Goal: Task Accomplishment & Management: Complete application form

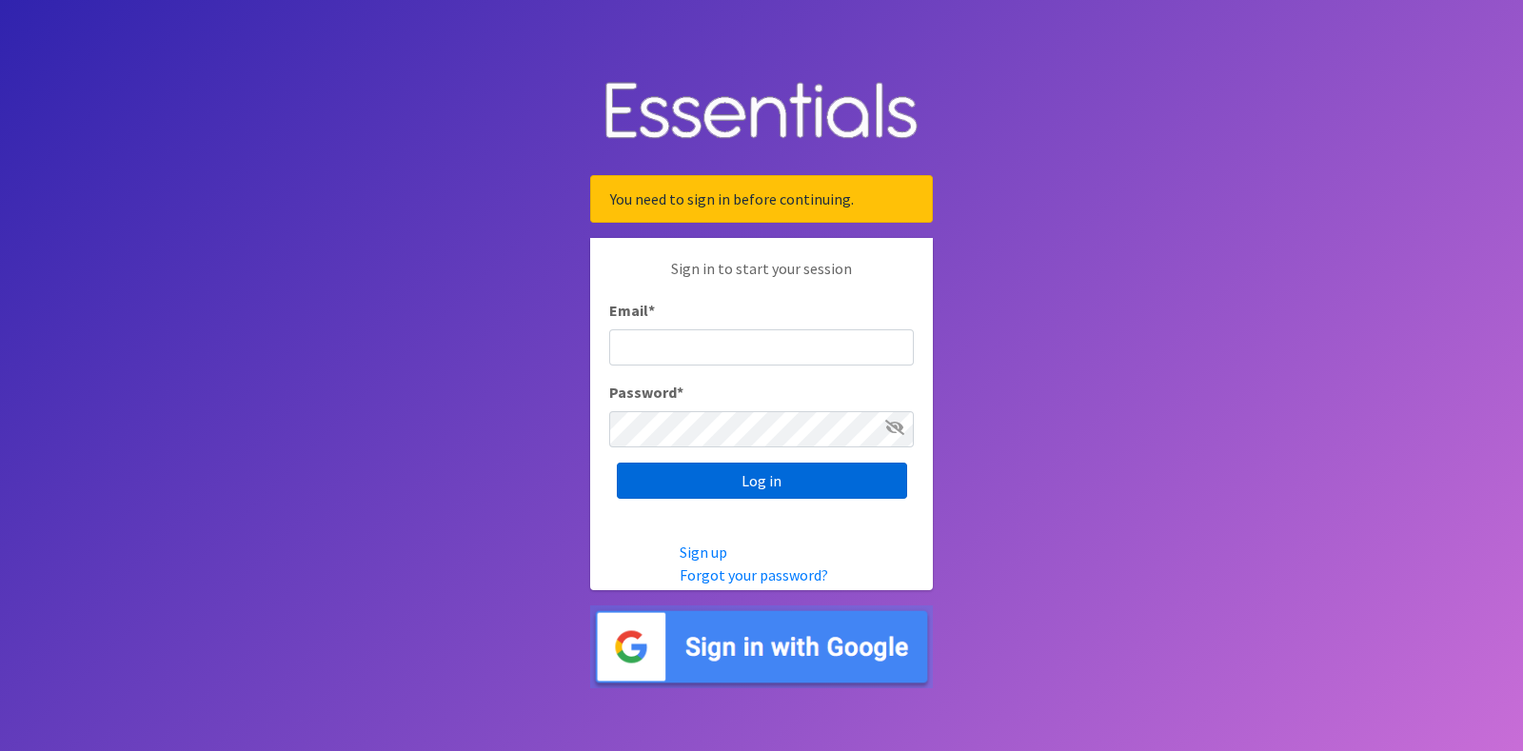
type input "diaperdepotnmore@gmail.com"
click at [797, 485] on input "Log in" at bounding box center [762, 480] width 290 height 36
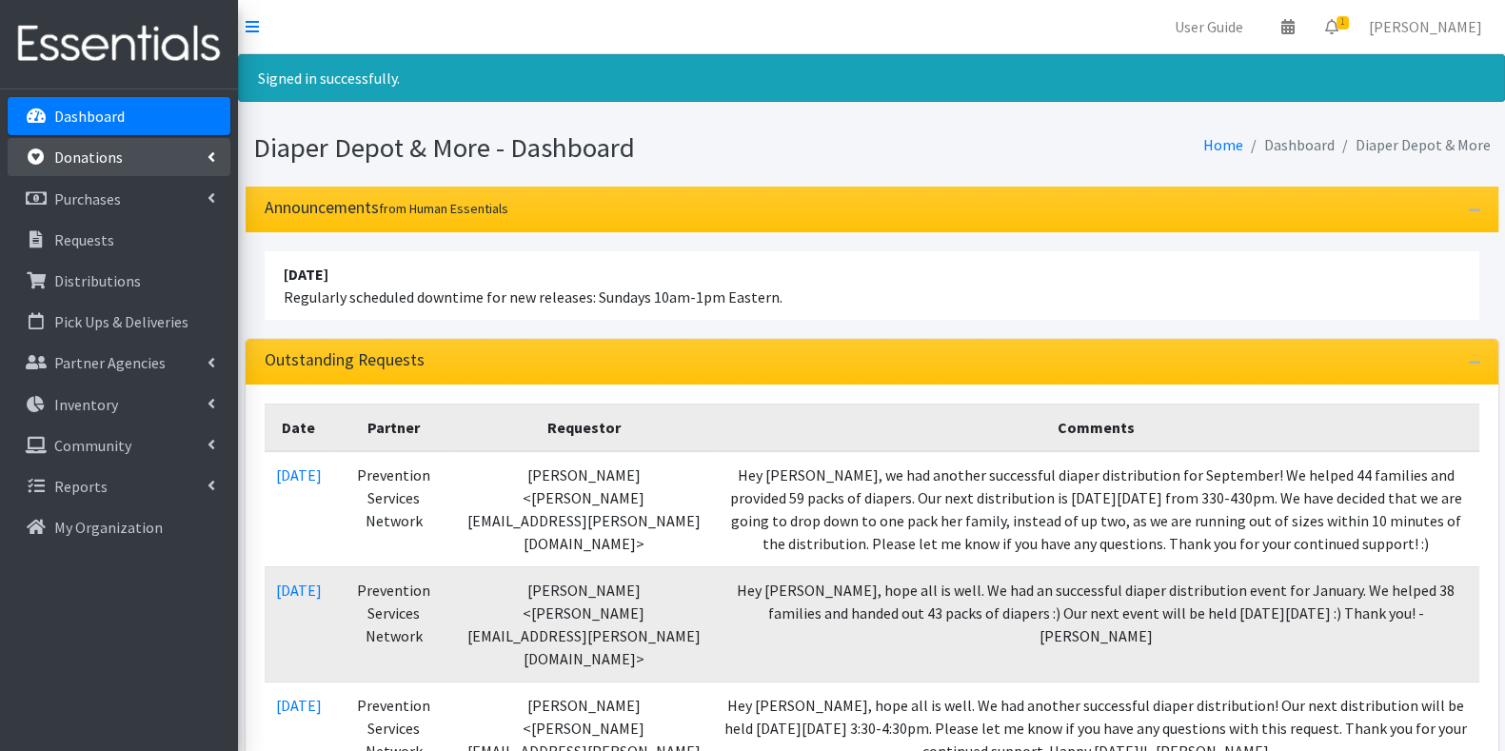
click at [132, 159] on link "Donations" at bounding box center [119, 157] width 223 height 38
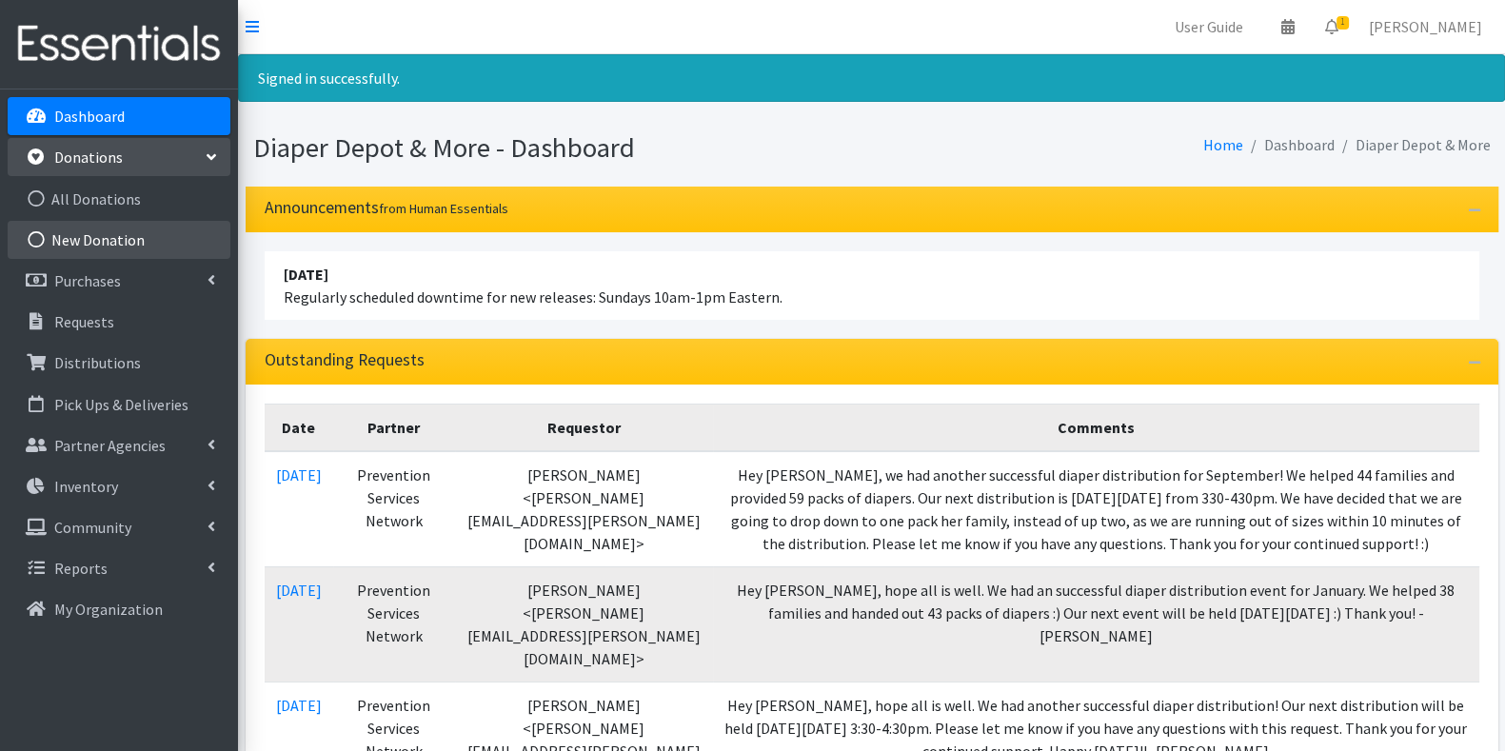
click at [119, 240] on link "New Donation" at bounding box center [119, 240] width 223 height 38
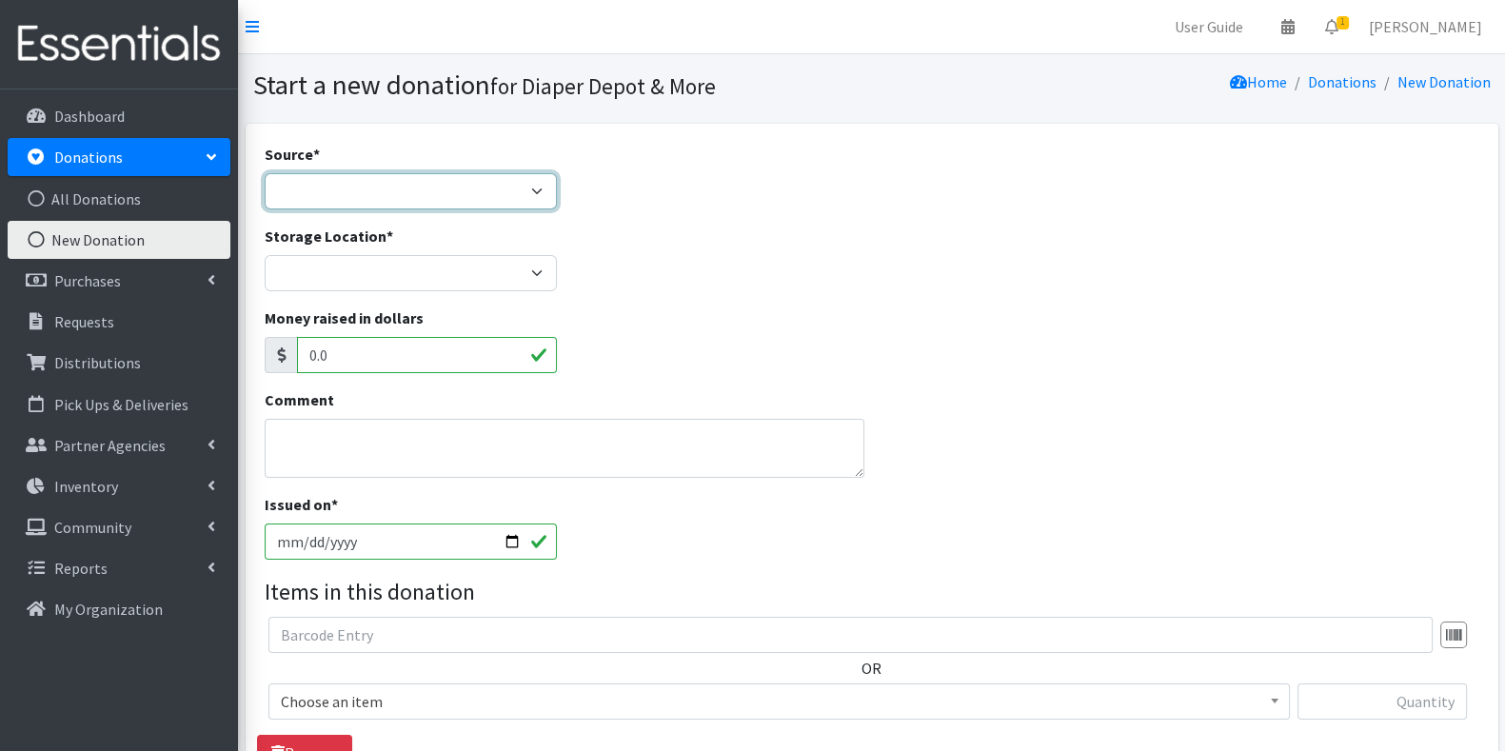
click at [313, 199] on select "Product Drive Manufacturer Donation Site Misc. Donation" at bounding box center [411, 191] width 293 height 36
select select "Misc. Donation"
click at [265, 173] on select "Product Drive Manufacturer Donation Site Misc. Donation" at bounding box center [411, 191] width 293 height 36
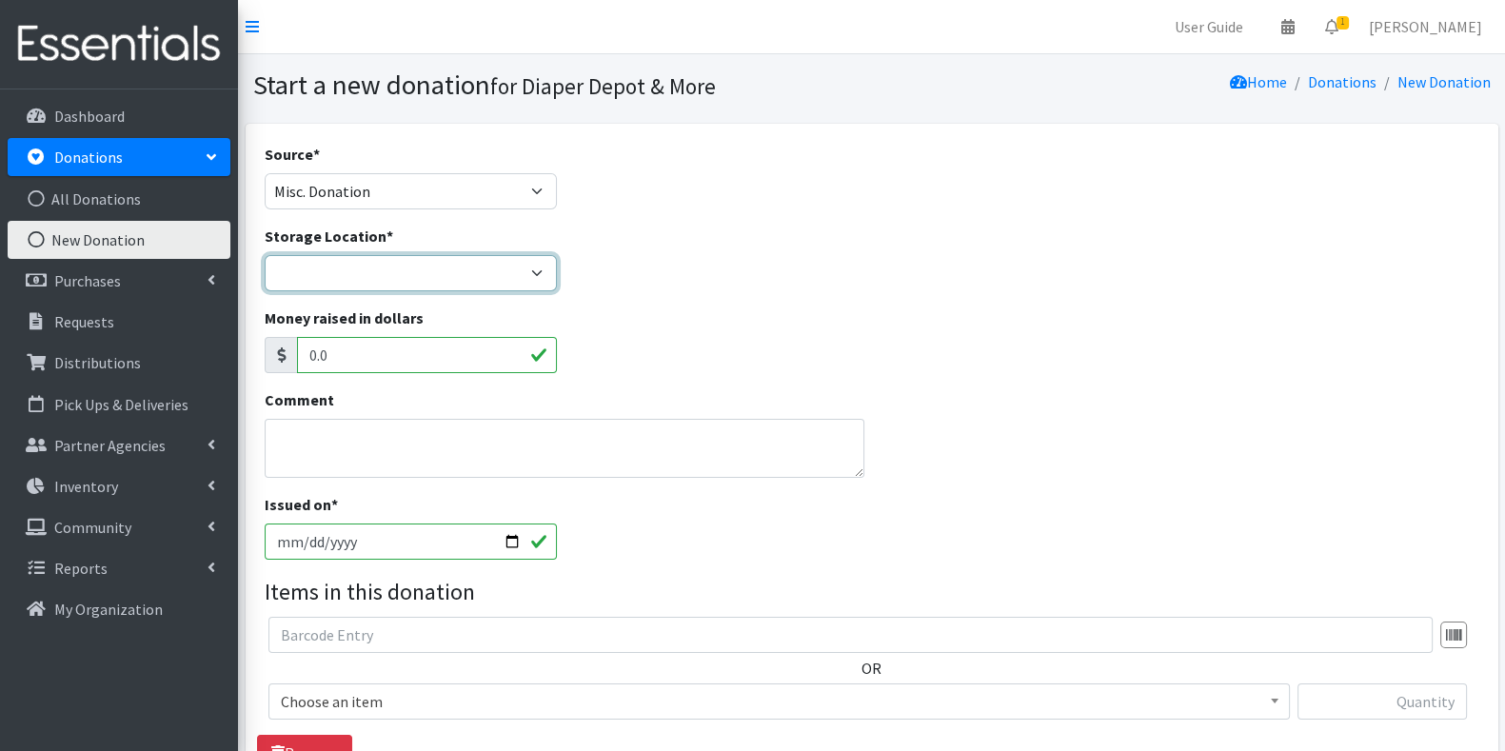
click at [394, 273] on select "Garage Office Space" at bounding box center [411, 273] width 293 height 36
select select "468"
click at [265, 255] on select "Garage Office Space" at bounding box center [411, 273] width 293 height 36
click at [447, 545] on input "2025-09-26" at bounding box center [411, 541] width 293 height 36
click at [510, 536] on input "2025-09-26" at bounding box center [411, 541] width 293 height 36
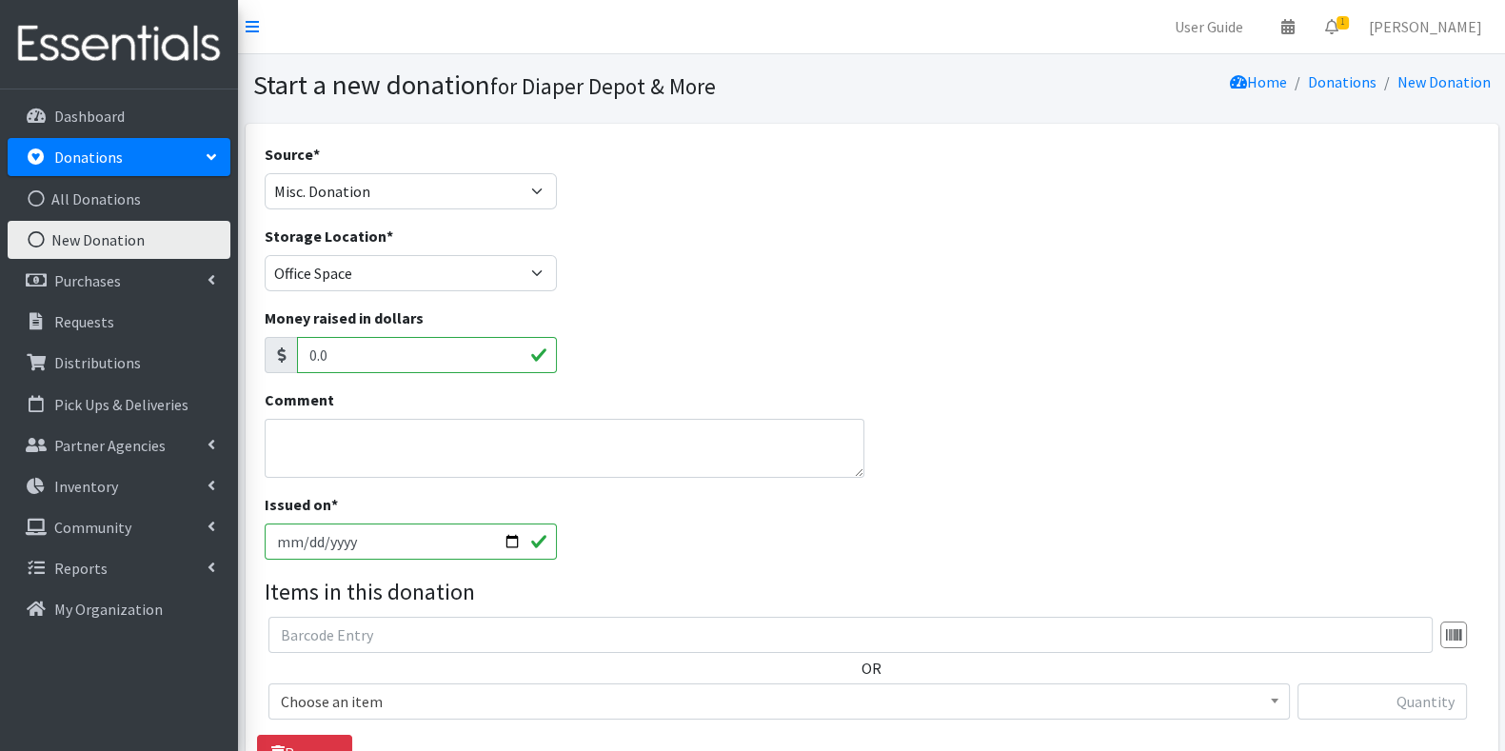
type input "2025-09-18"
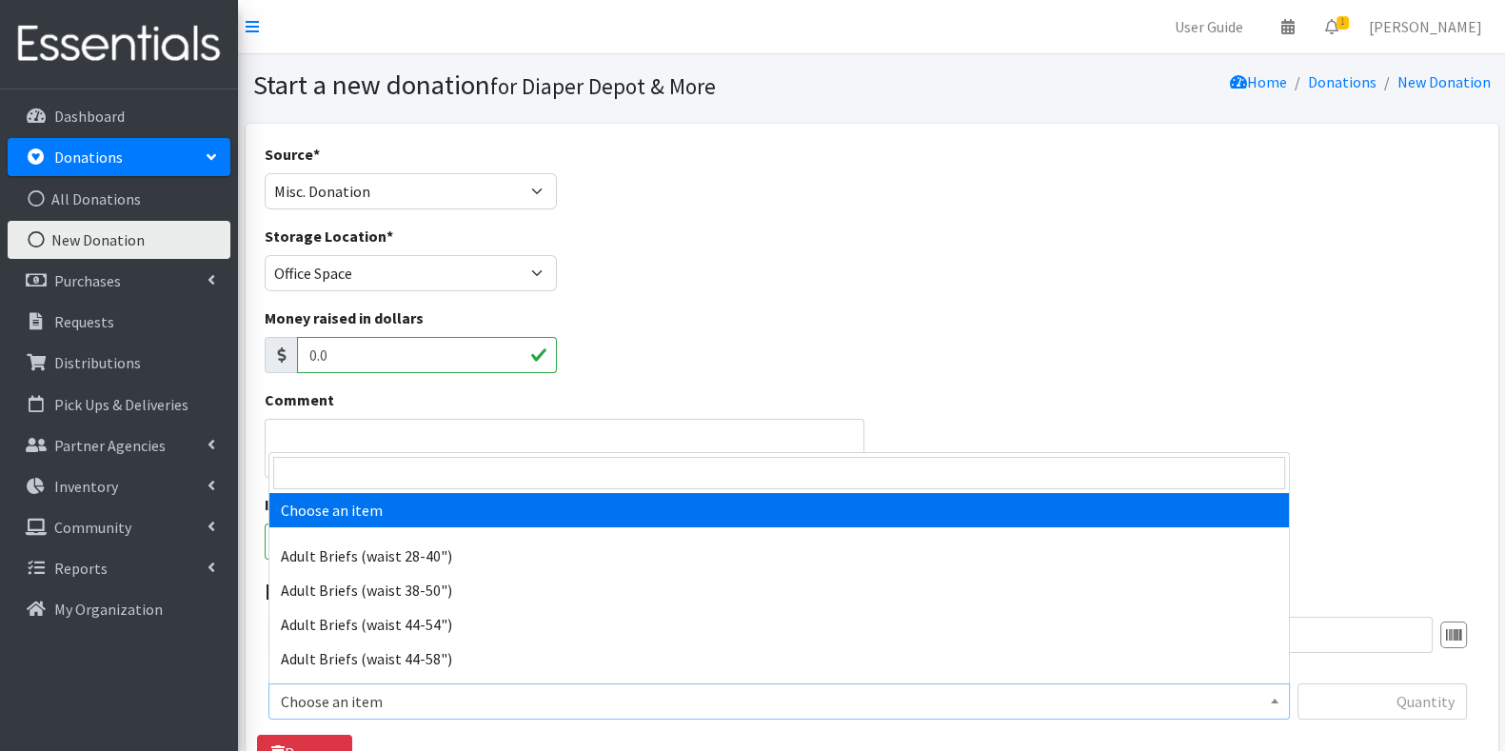
click at [433, 695] on span "Choose an item" at bounding box center [779, 701] width 996 height 27
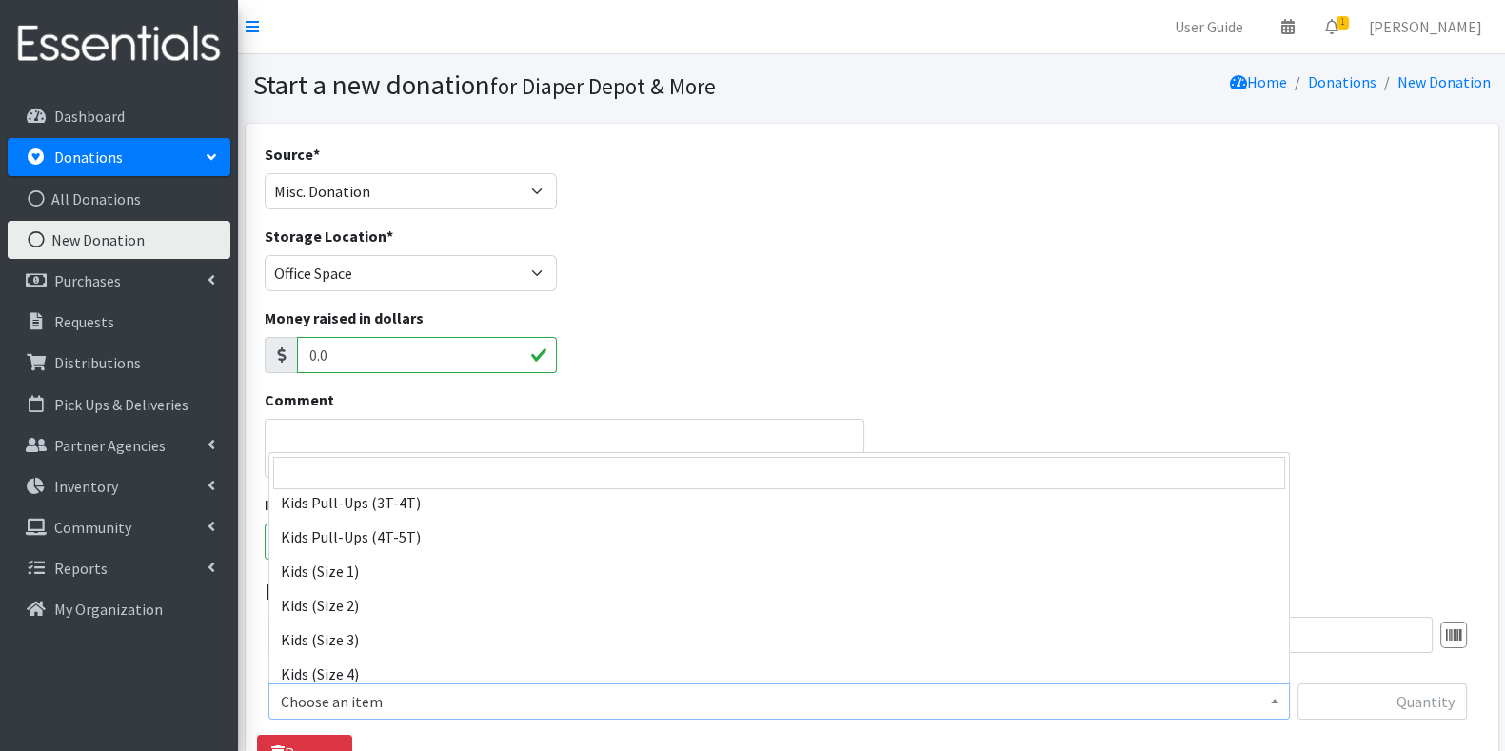
scroll to position [988, 0]
select select "6830"
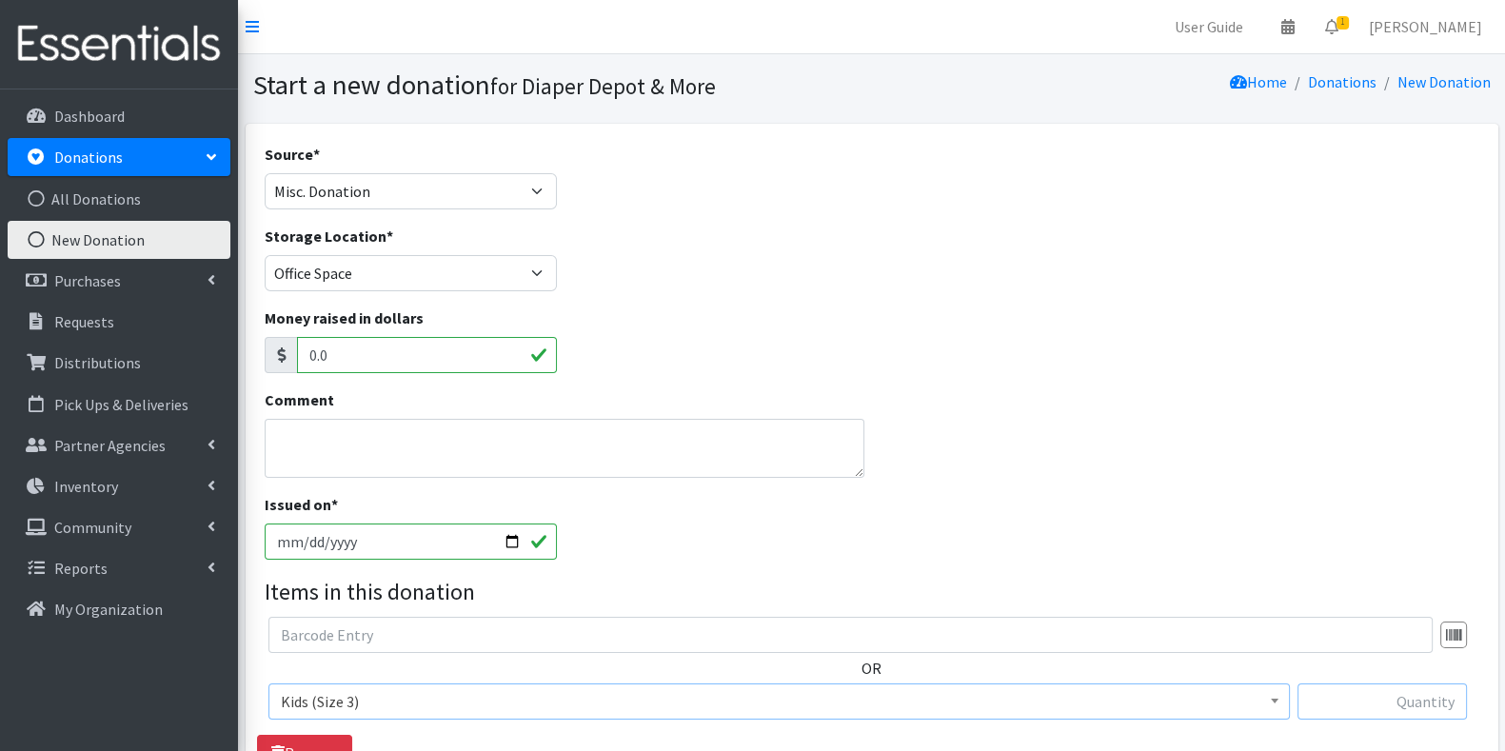
click at [1404, 695] on input "text" at bounding box center [1381, 701] width 169 height 36
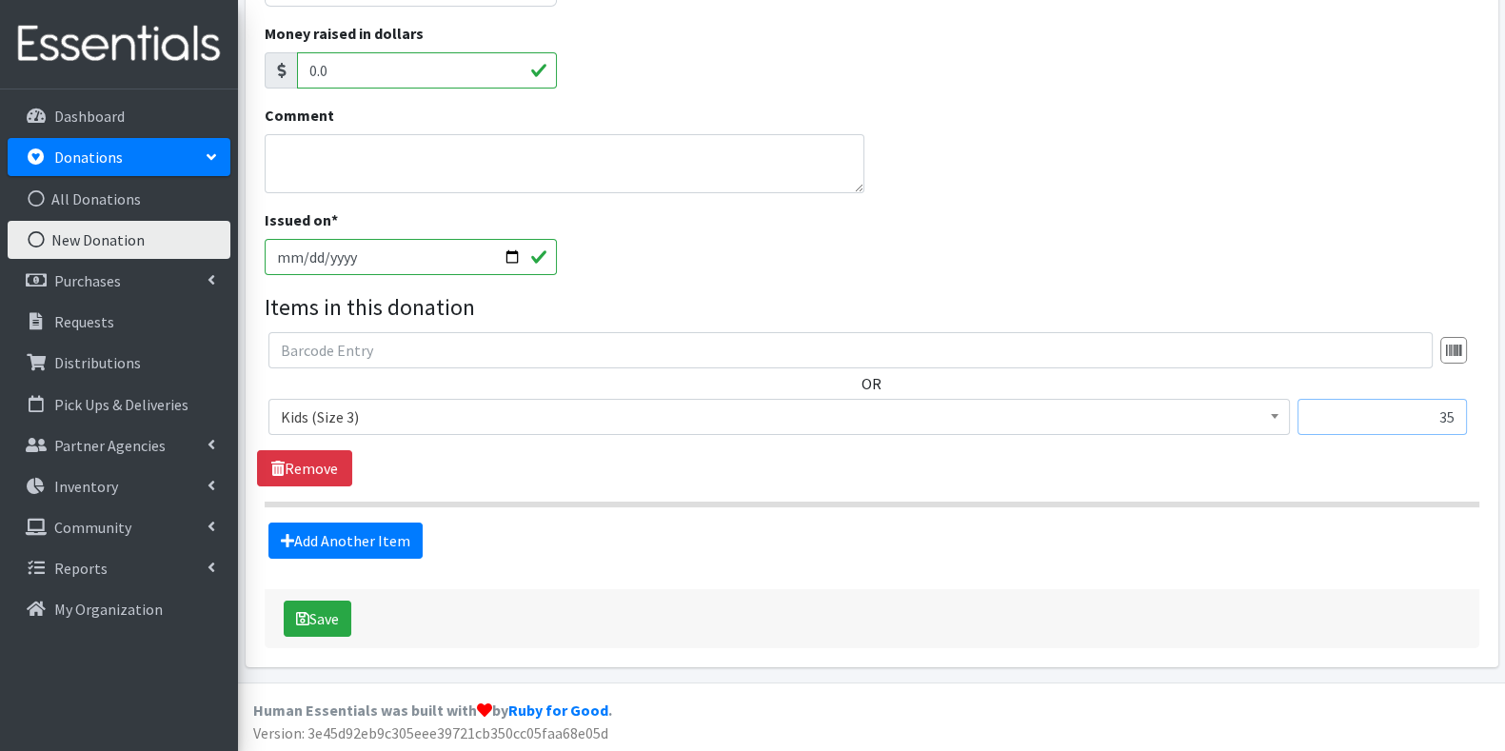
type input "35"
click at [400, 542] on link "Add Another Item" at bounding box center [345, 540] width 154 height 36
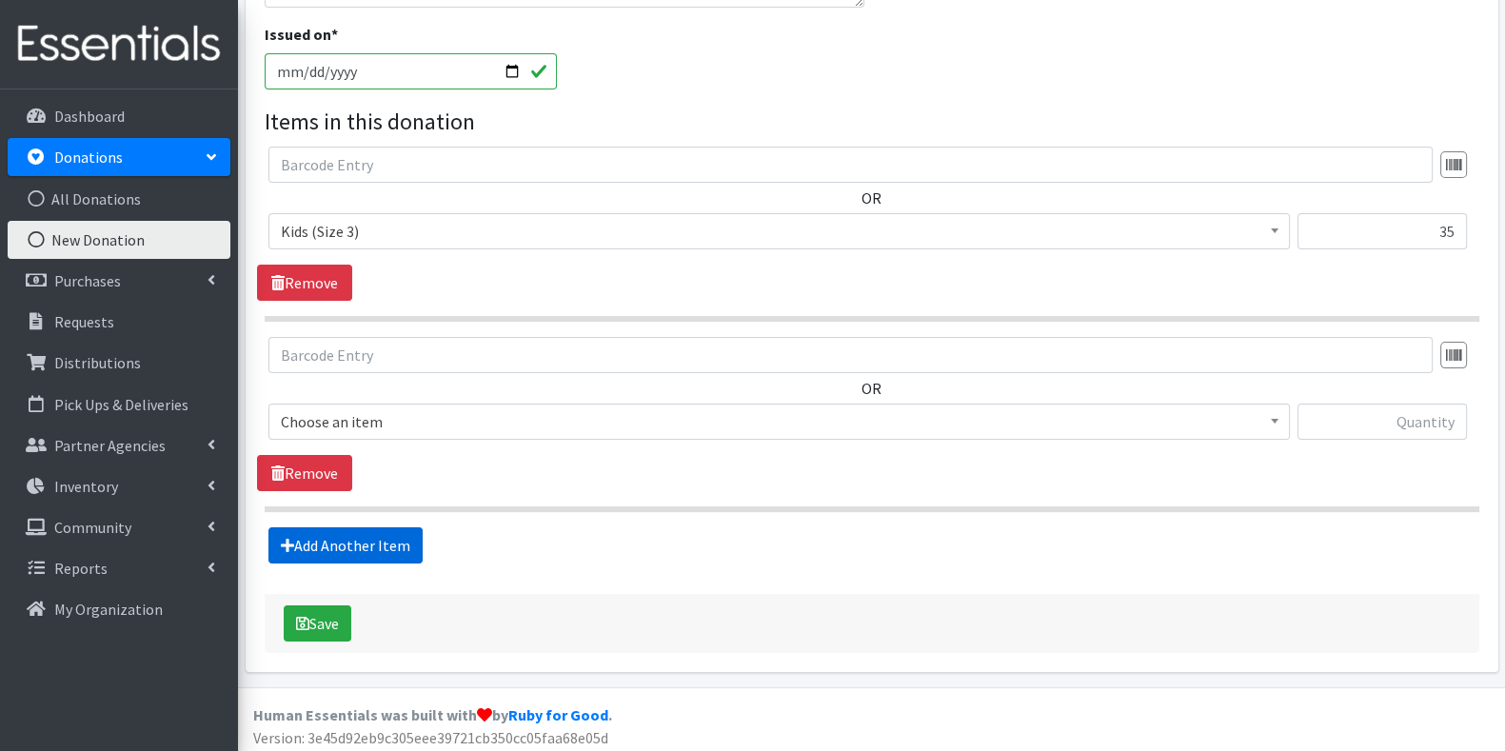
scroll to position [475, 0]
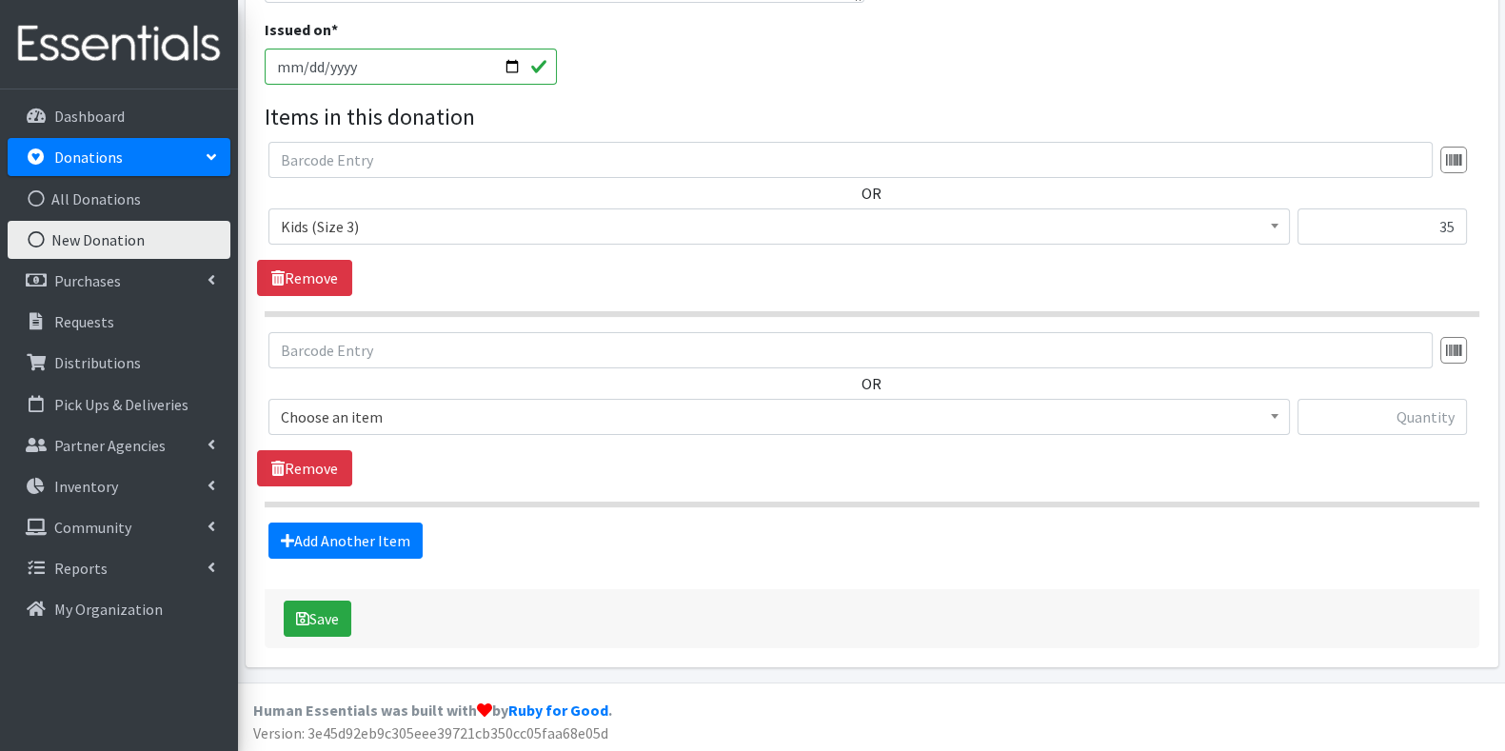
click at [514, 418] on span "Choose an item" at bounding box center [779, 416] width 996 height 27
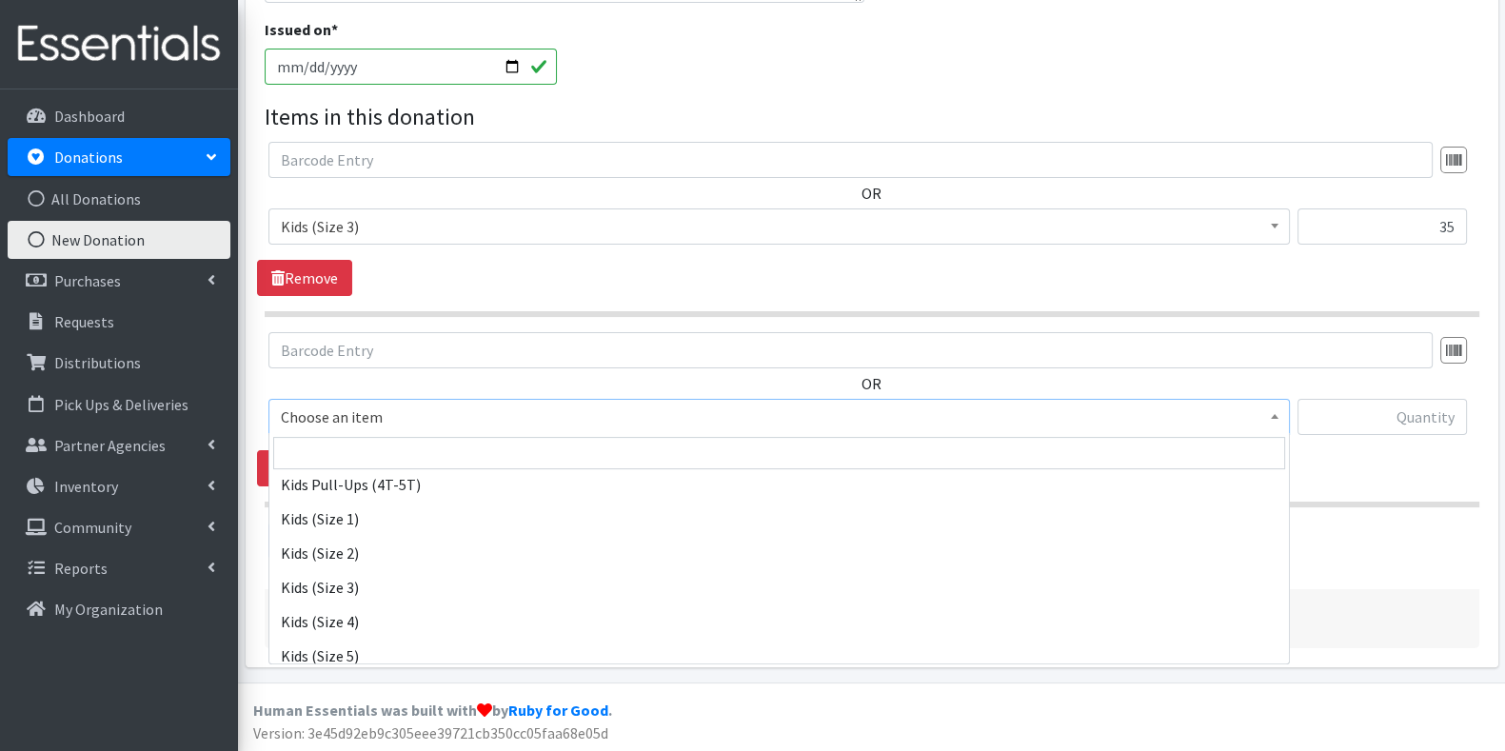
scroll to position [1013, 0]
select select "6849"
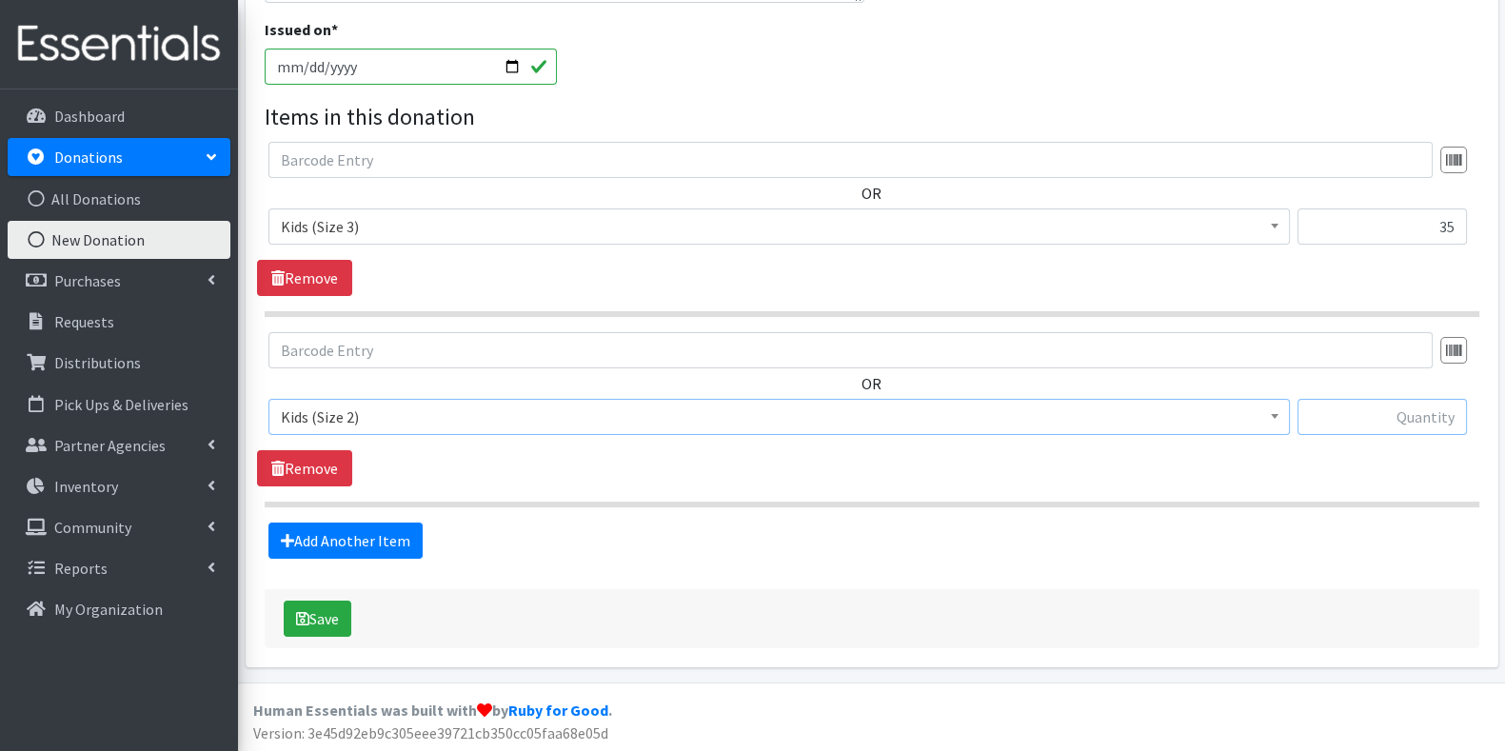
click at [1414, 423] on input "text" at bounding box center [1381, 417] width 169 height 36
type input "40"
click at [320, 608] on button "Save" at bounding box center [318, 618] width 68 height 36
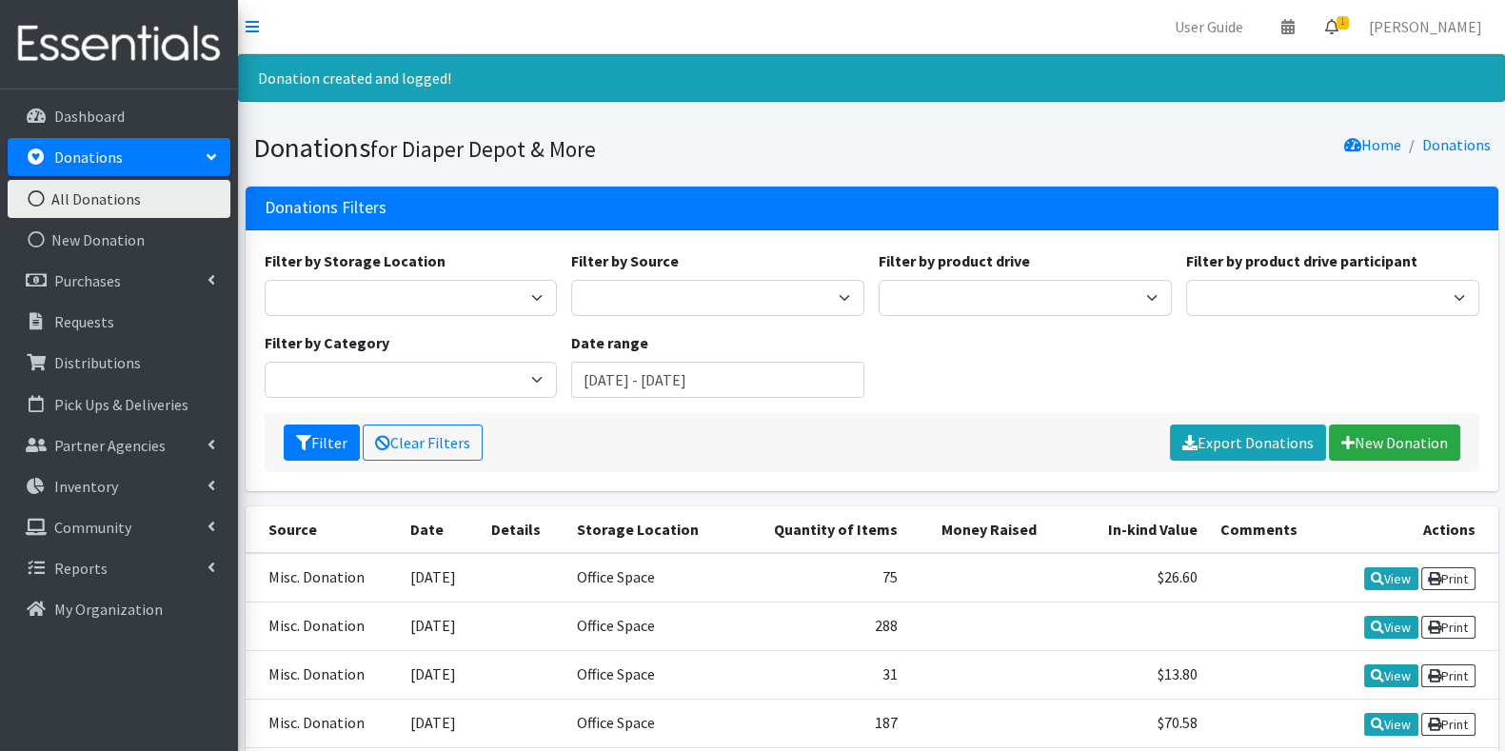
click at [1353, 33] on link "1" at bounding box center [1331, 27] width 44 height 38
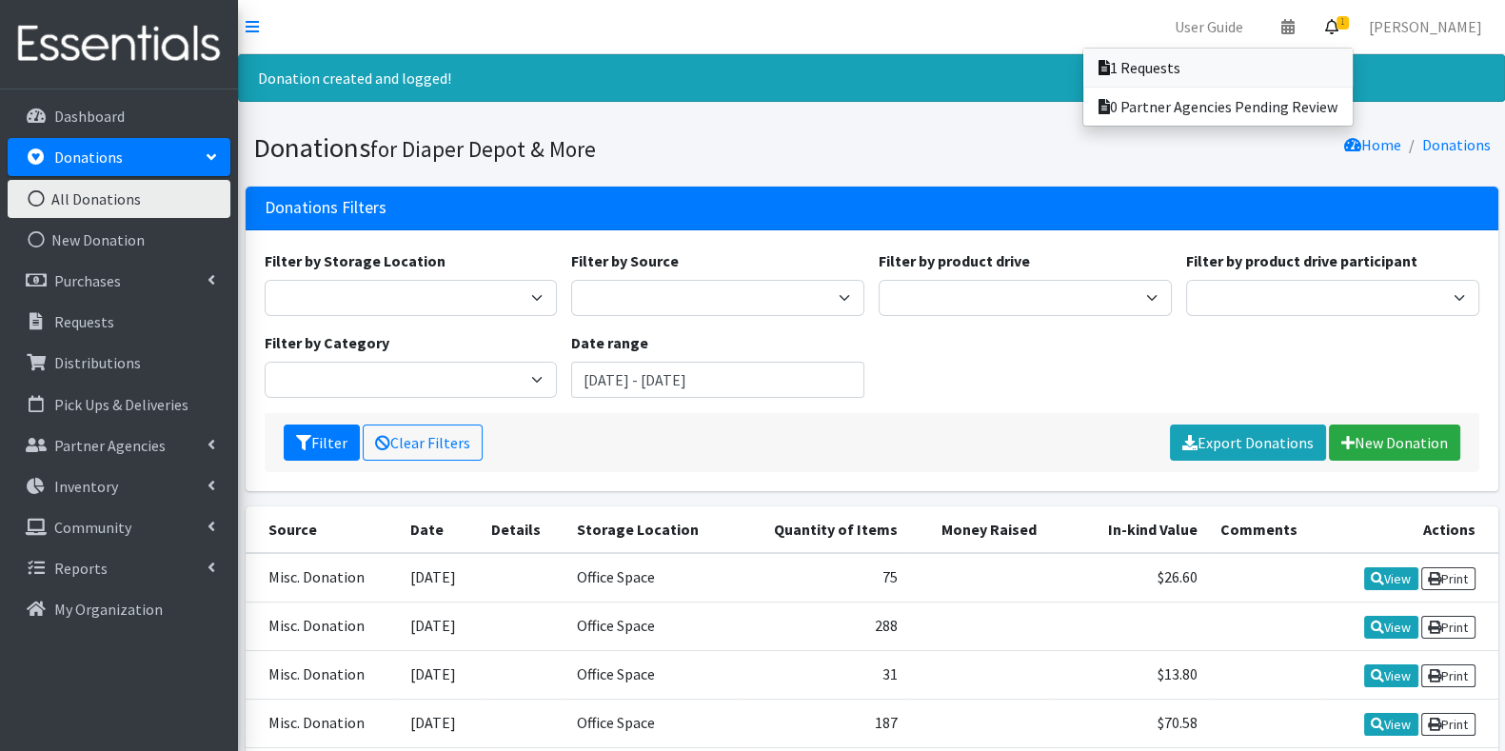
click at [1204, 71] on link "1 Requests" at bounding box center [1217, 68] width 269 height 38
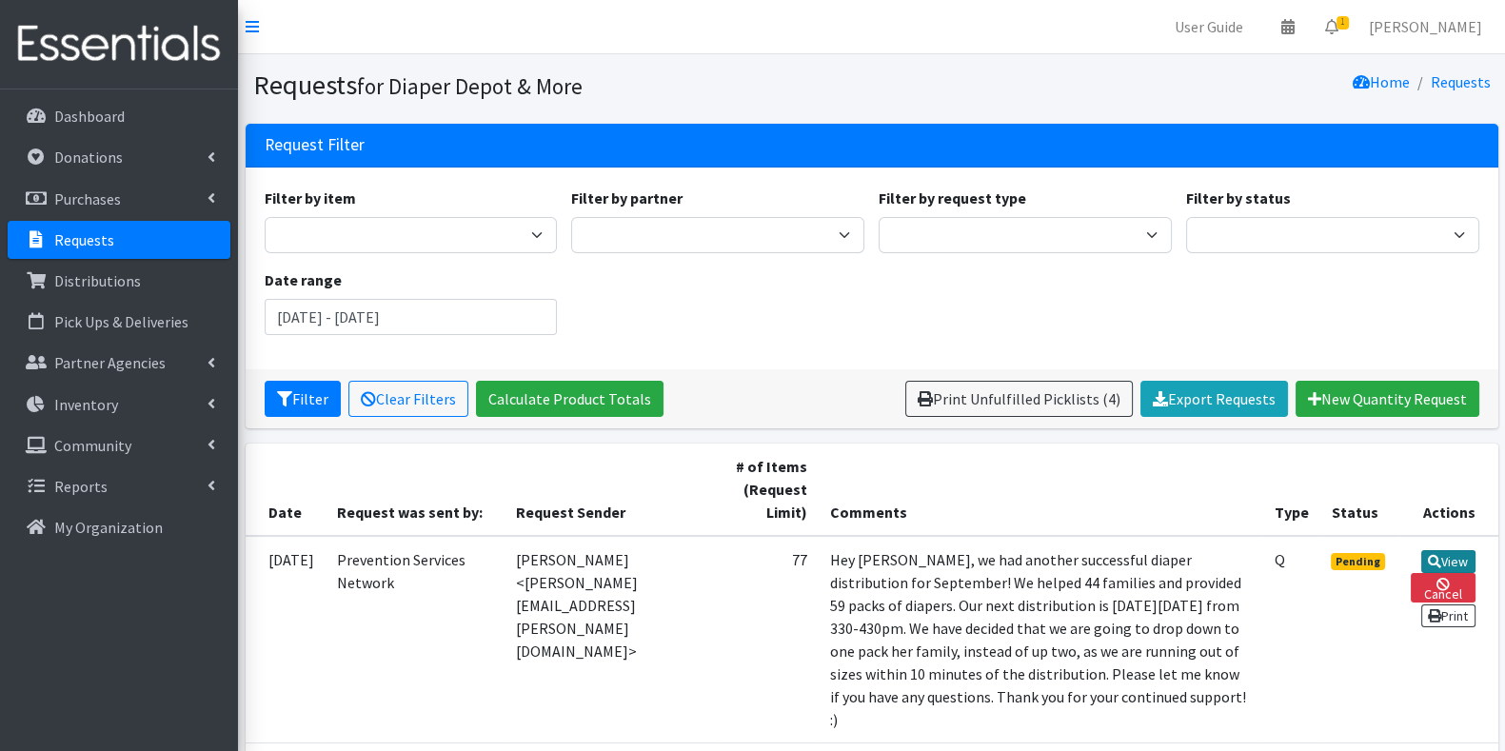
click at [1450, 558] on link "View" at bounding box center [1448, 561] width 54 height 23
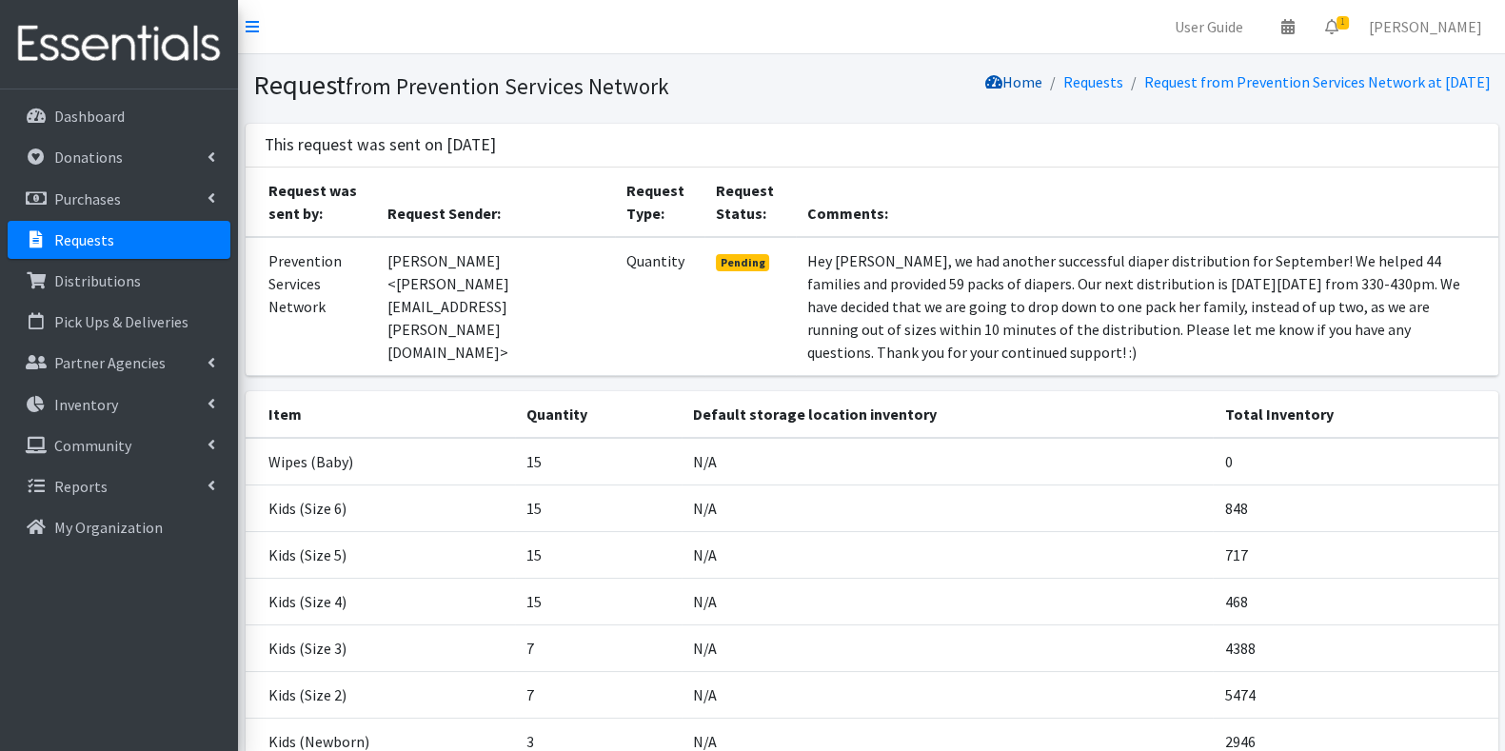
click at [985, 86] on link "Home" at bounding box center [1013, 81] width 57 height 19
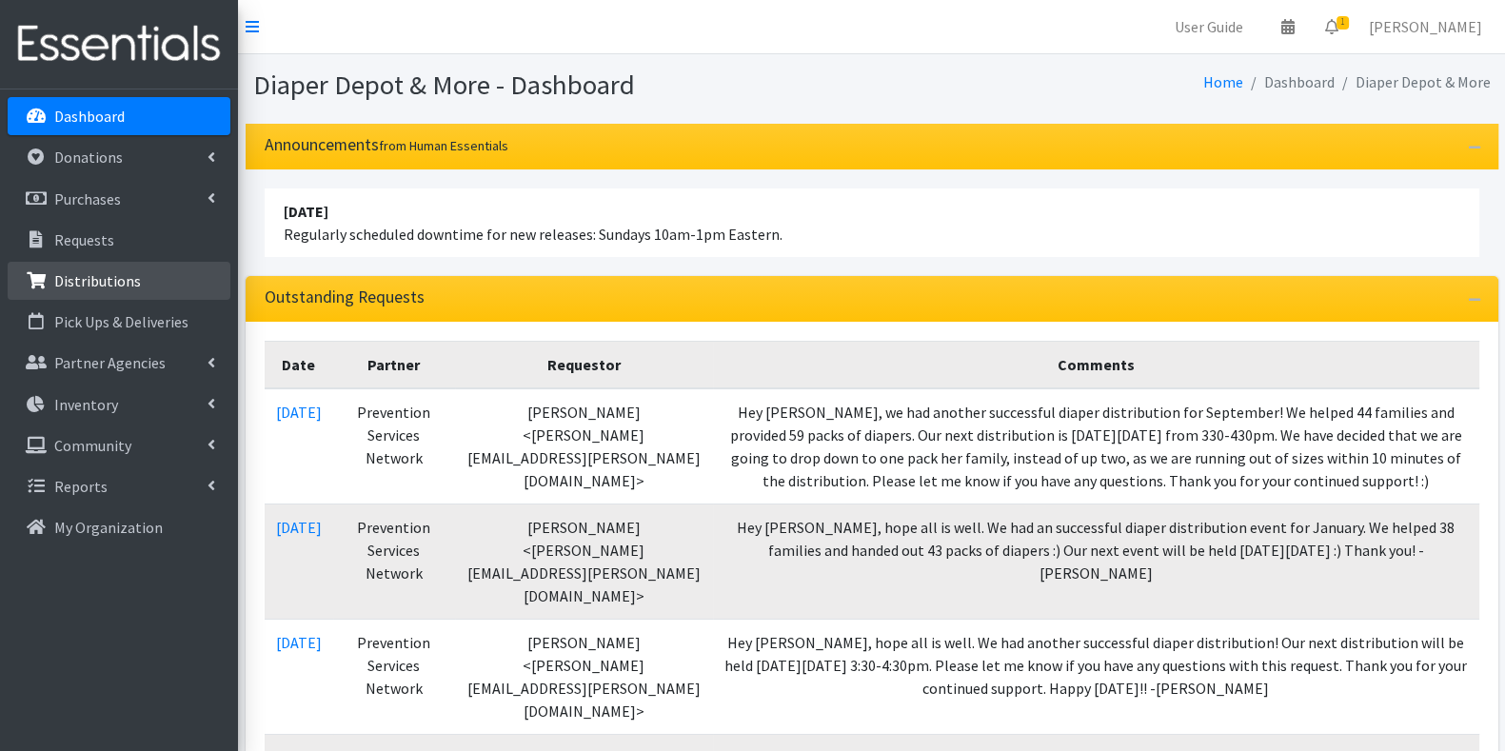
click at [129, 276] on p "Distributions" at bounding box center [97, 280] width 87 height 19
